Goal: Information Seeking & Learning: Learn about a topic

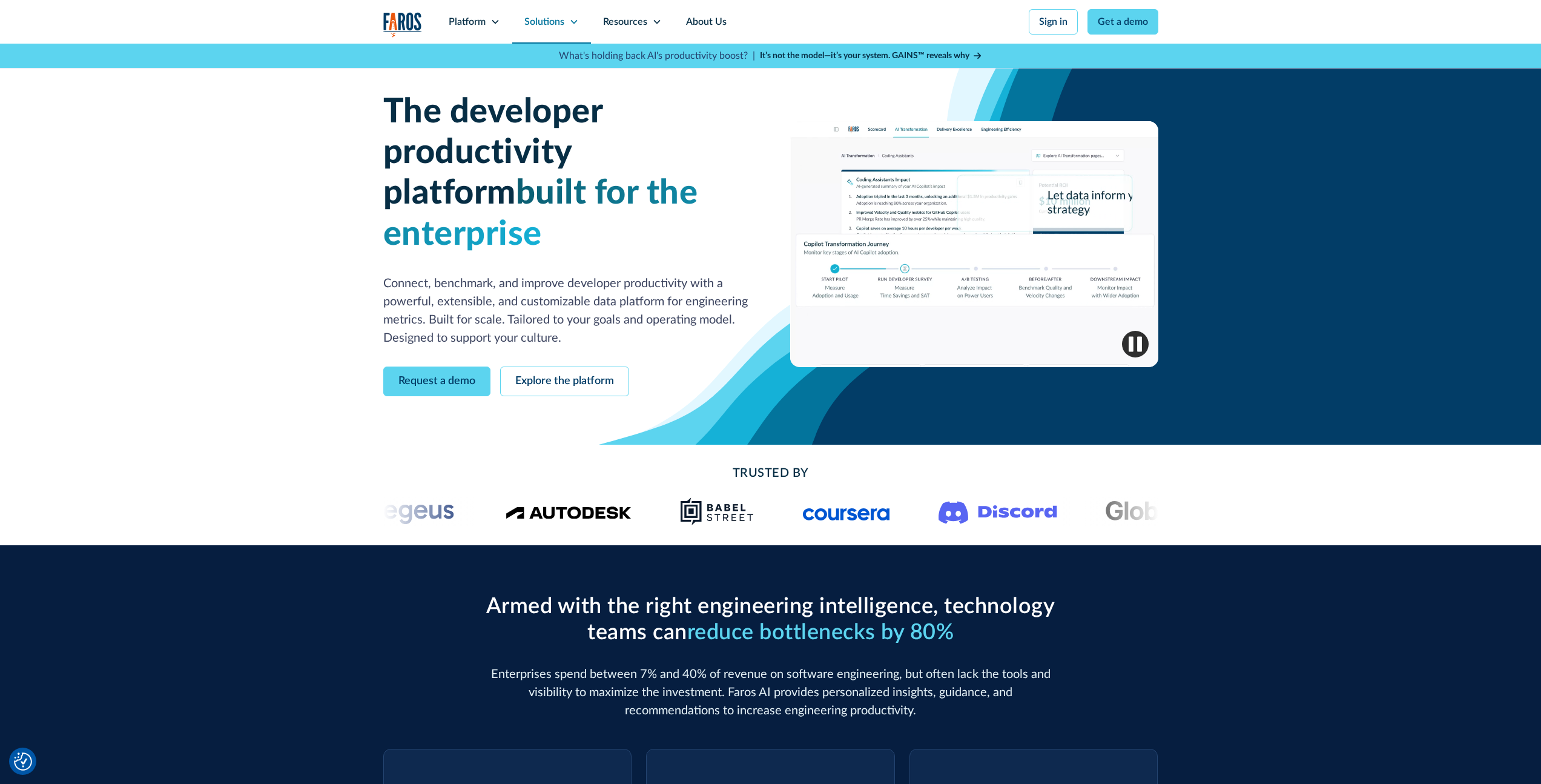
click at [538, 23] on div "Solutions" at bounding box center [545, 21] width 40 height 14
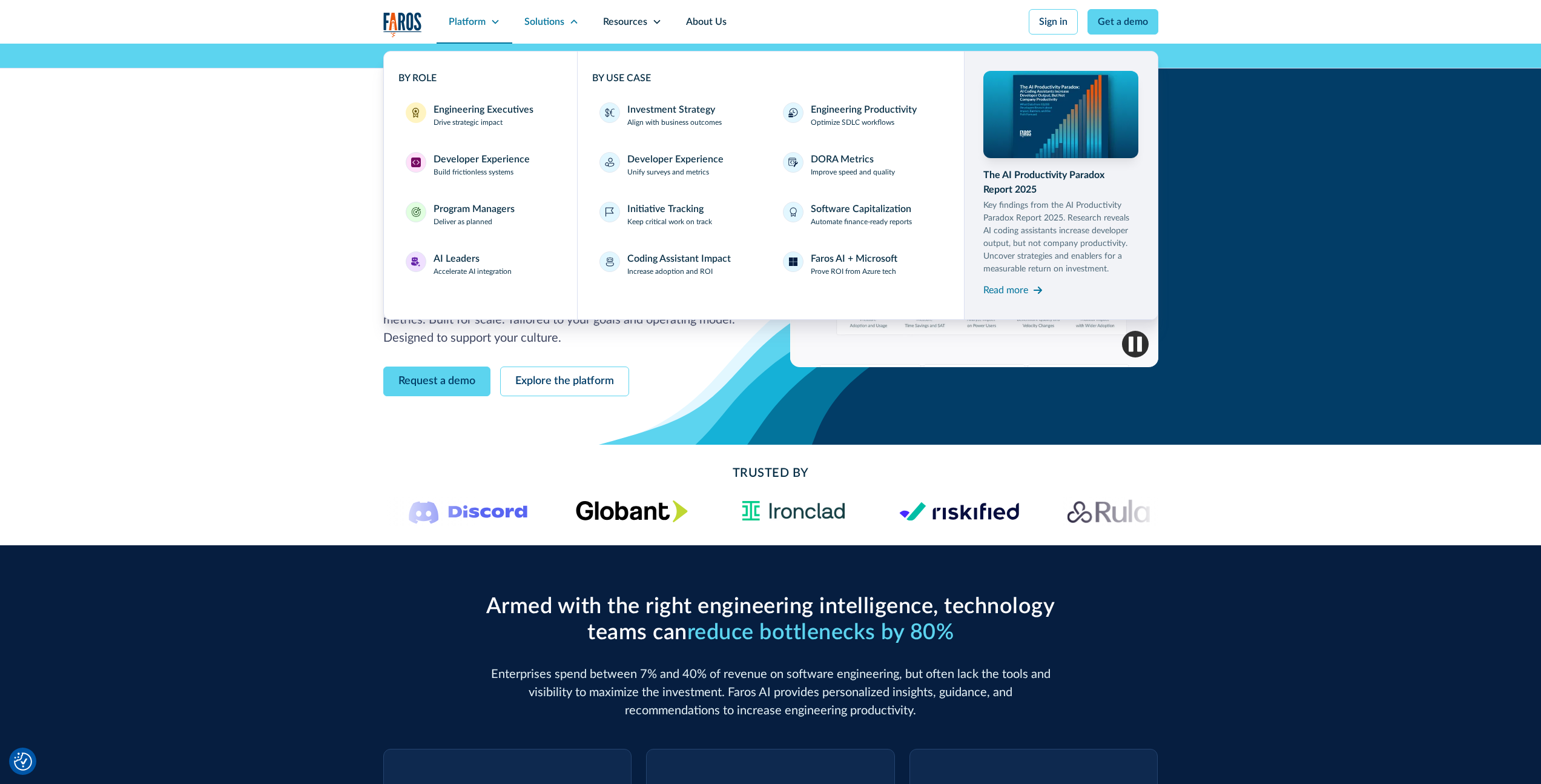
click at [479, 18] on div "Platform" at bounding box center [467, 21] width 37 height 14
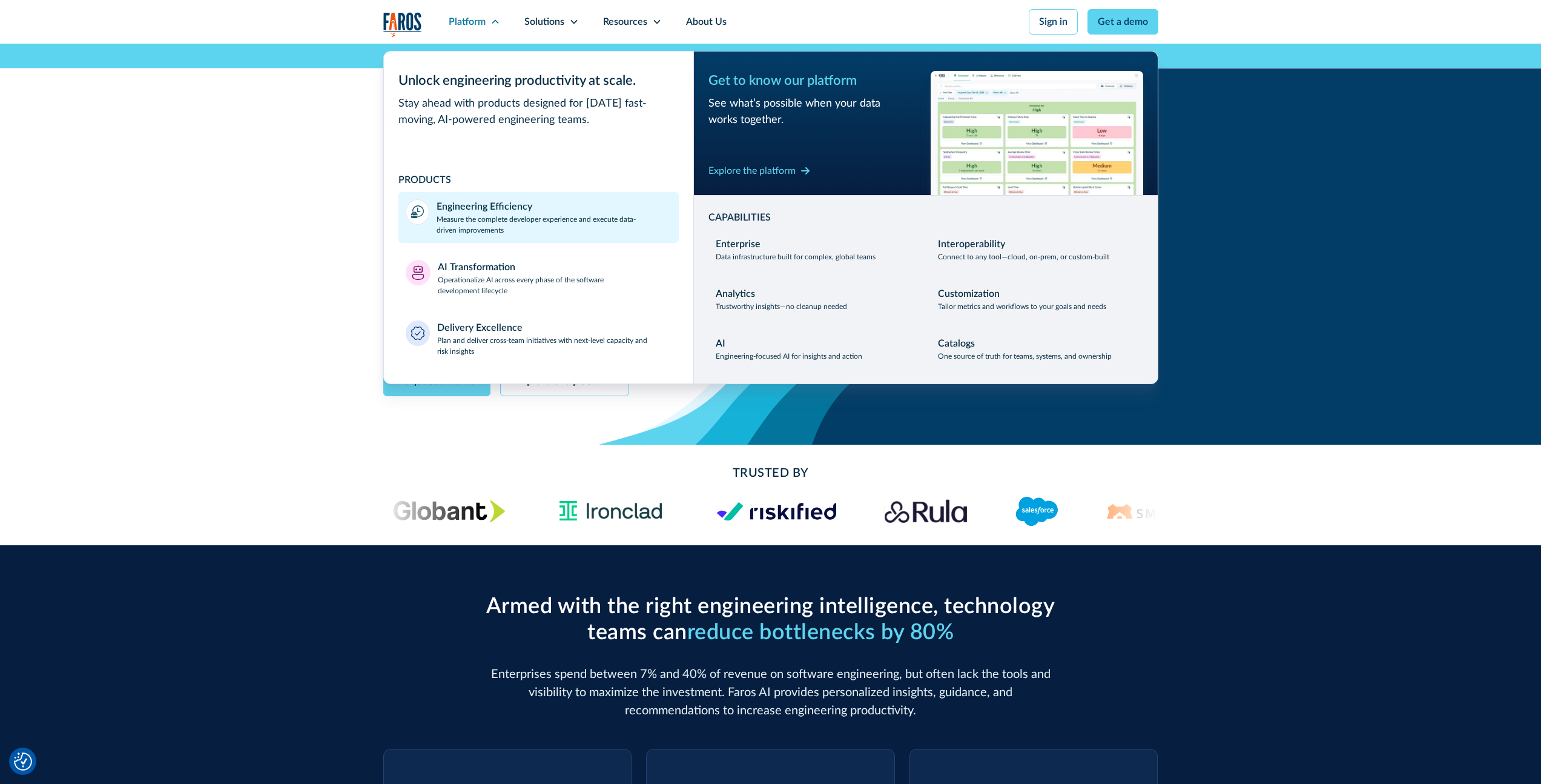
click at [575, 232] on p "Measure the complete developer experience and execute data-driven improvements" at bounding box center [554, 224] width 235 height 22
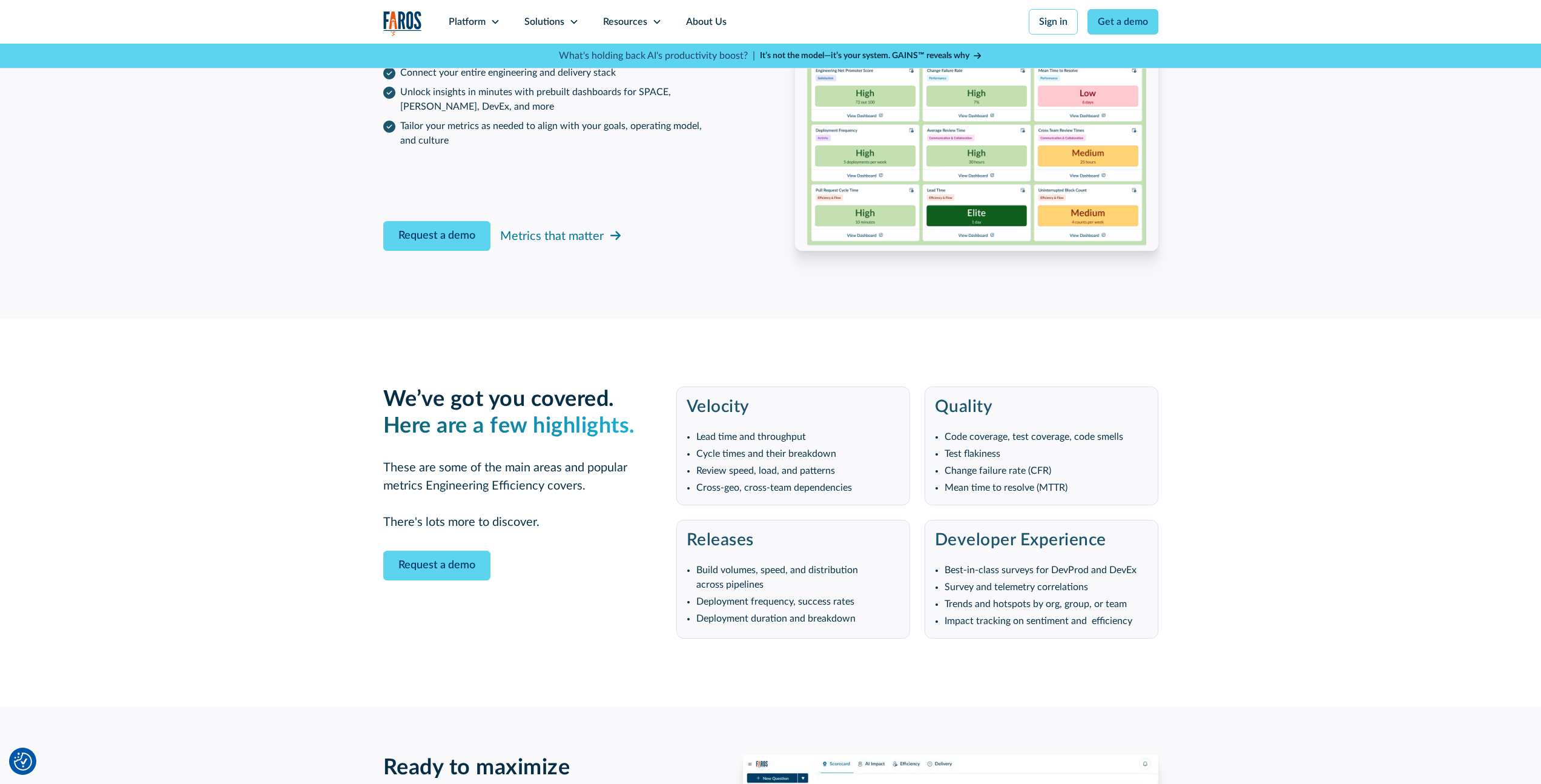
scroll to position [2010, 0]
